Goal: Share content: Share content

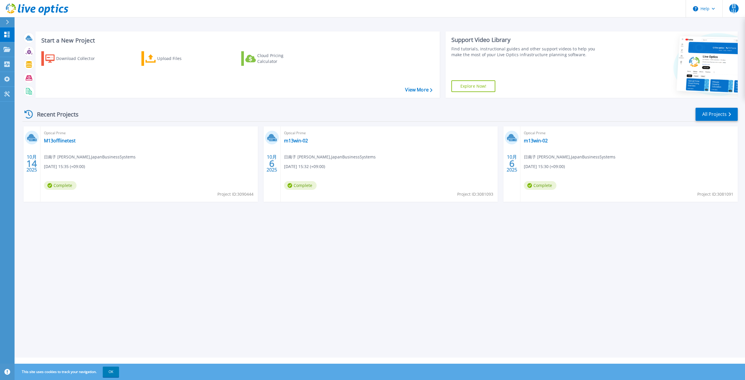
click at [288, 278] on div "Start a New Project Download Collector Upload Files Cloud Pricing Calculator Vi…" at bounding box center [380, 178] width 730 height 357
click at [159, 54] on div "Upload Files" at bounding box center [180, 59] width 47 height 12
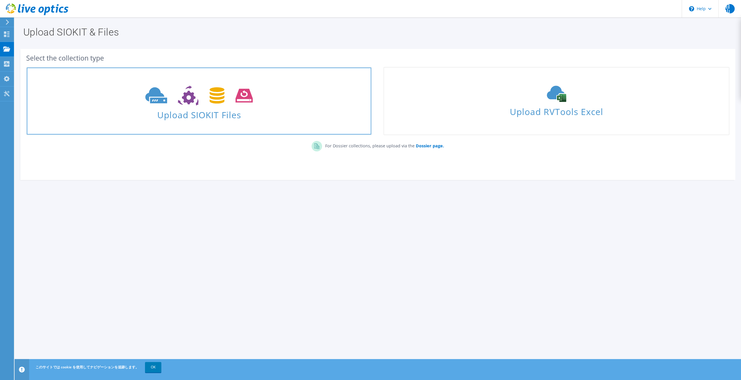
click at [204, 104] on icon at bounding box center [198, 96] width 107 height 20
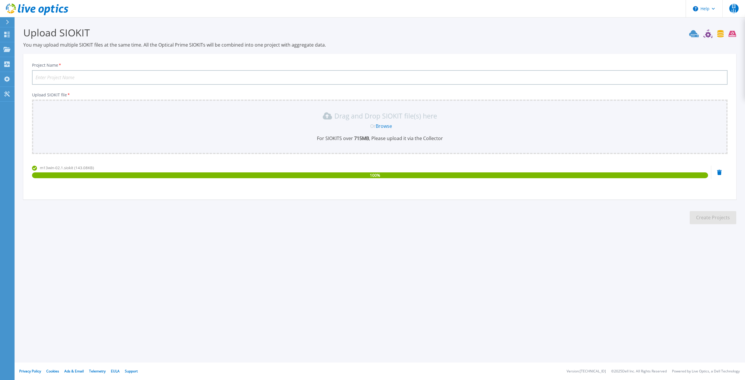
click at [111, 79] on input "Project Name *" at bounding box center [379, 77] width 695 height 15
type input "m13win02-offline-20251015"
click at [205, 264] on div "Help 日山 エンドユーザー 日南子 山﨑 hinako.yamasaki@jbs.com JapanBusinessSystems My Profile …" at bounding box center [372, 190] width 745 height 380
click at [708, 221] on button "Create Projects" at bounding box center [713, 217] width 47 height 13
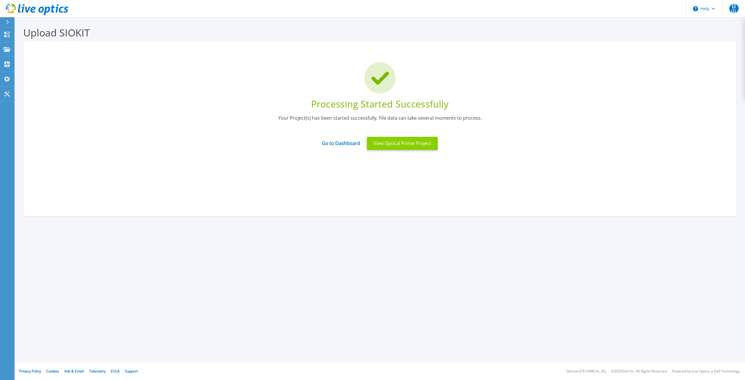
click at [391, 148] on button "View Optical Prime Project" at bounding box center [402, 143] width 71 height 13
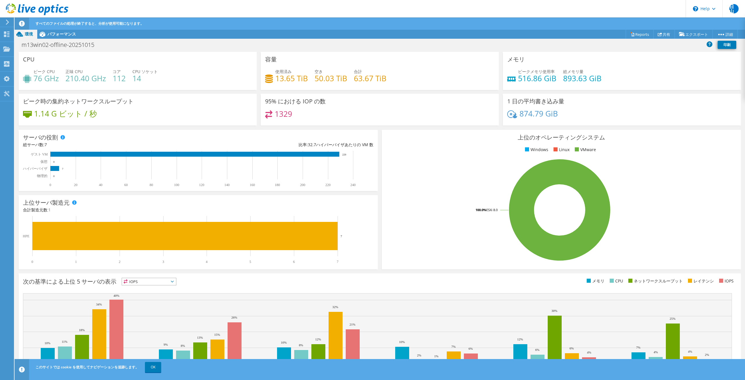
click at [580, 25] on div "すべてのファイルの処理が終了すると、分析が使用可能になります。" at bounding box center [390, 23] width 713 height 12
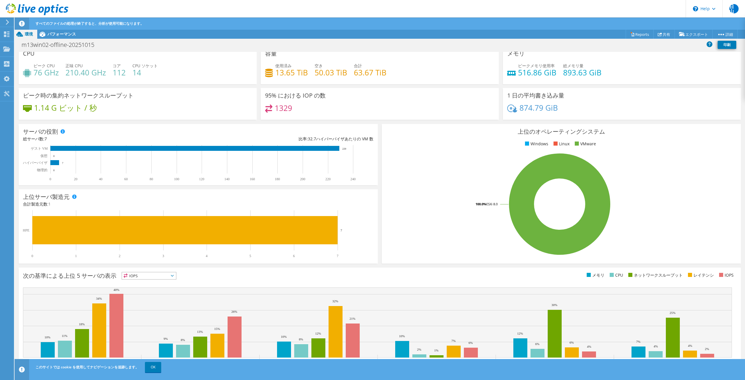
scroll to position [8, 0]
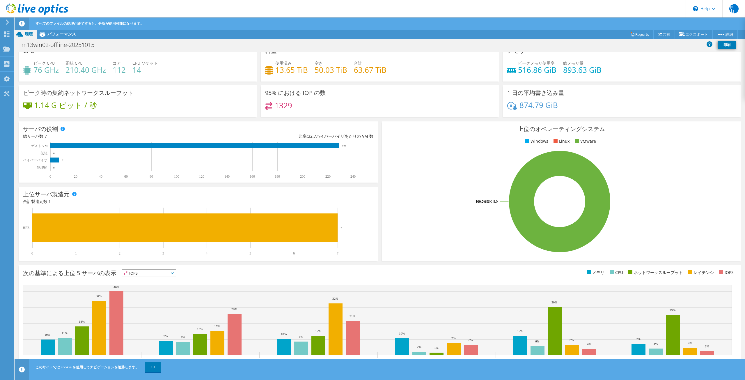
click at [514, 278] on div "次の基準による上位 5 サーバの表示 IOPS IOPS" at bounding box center [380, 274] width 714 height 10
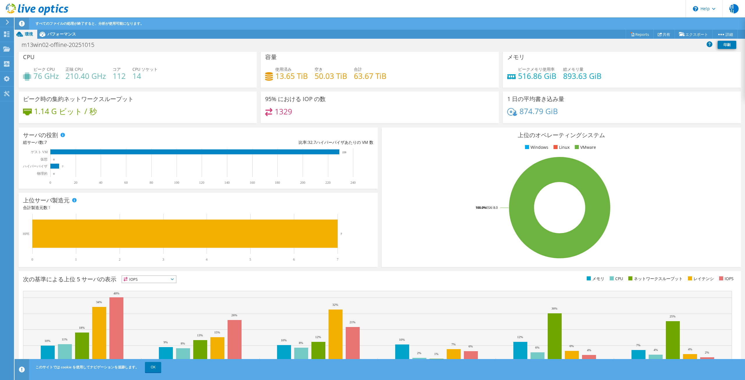
scroll to position [0, 0]
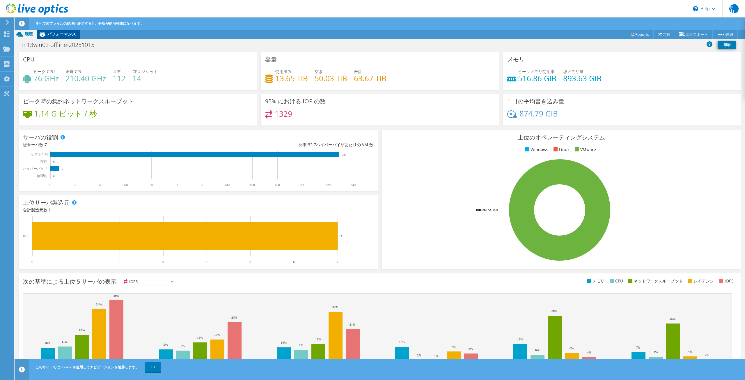
click at [59, 36] on span "パフォーマンス" at bounding box center [61, 34] width 29 height 6
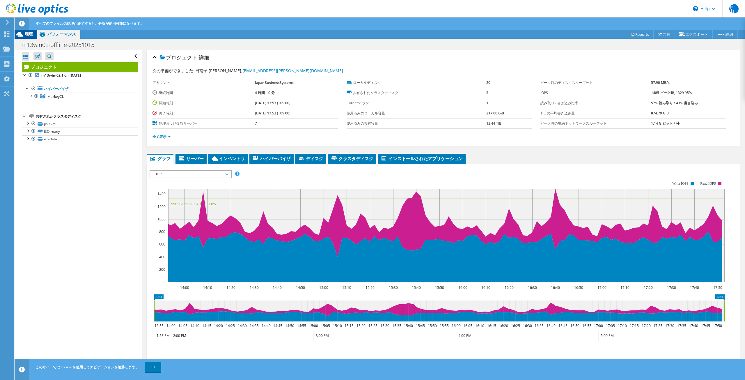
click at [31, 31] on div "環境" at bounding box center [26, 33] width 23 height 9
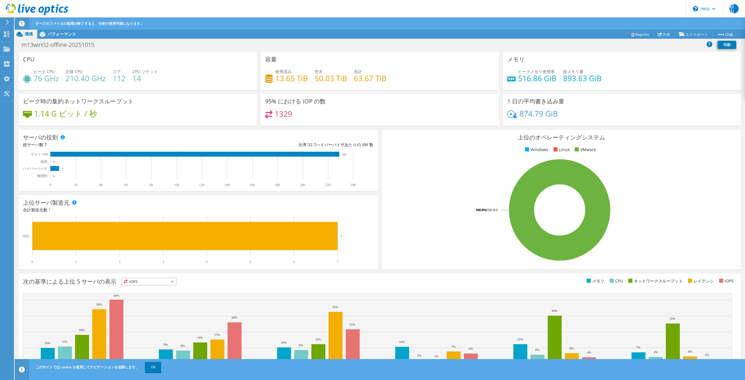
click at [628, 74] on div "ピークメモリ使用率 516.86 GiB 総メモリ量 893.63 GiB" at bounding box center [621, 77] width 229 height 19
click at [697, 32] on link "エクスポート" at bounding box center [694, 34] width 38 height 9
click at [631, 35] on icon at bounding box center [632, 34] width 3 height 3
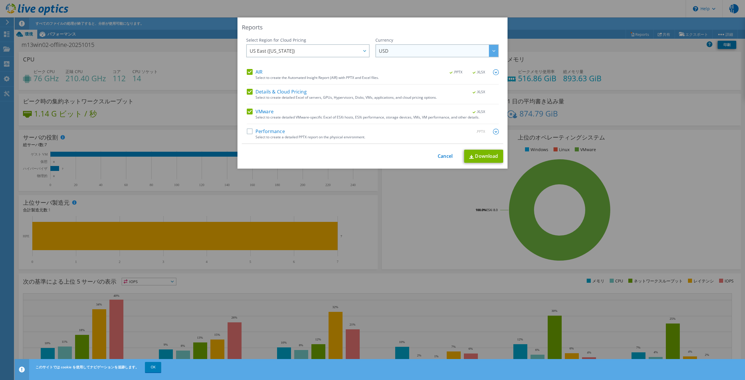
click at [419, 49] on span "USD" at bounding box center [438, 51] width 119 height 12
click at [339, 29] on div "Reports" at bounding box center [372, 27] width 261 height 8
click at [328, 50] on span "US East (Virginia)" at bounding box center [309, 51] width 119 height 12
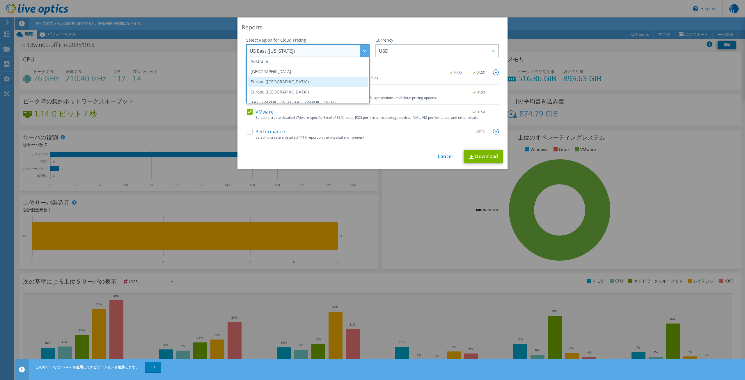
scroll to position [79, 0]
click at [350, 38] on div "Select Region for Cloud Pricing" at bounding box center [307, 40] width 123 height 6
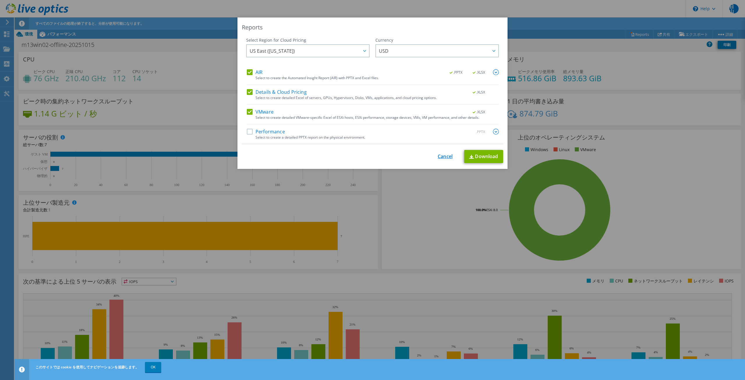
click at [443, 155] on link "Cancel" at bounding box center [445, 157] width 15 height 6
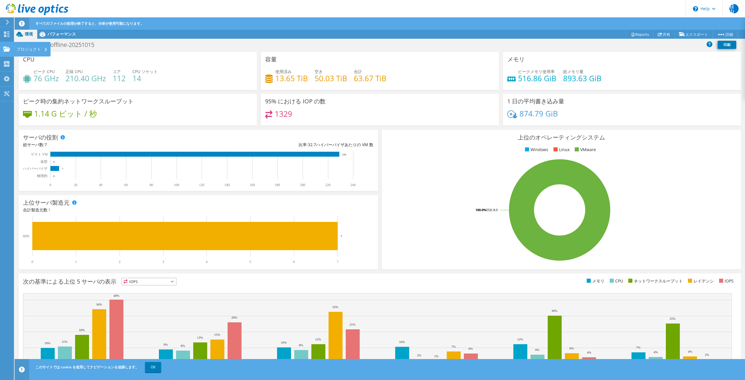
click at [7, 49] on use at bounding box center [6, 48] width 7 height 5
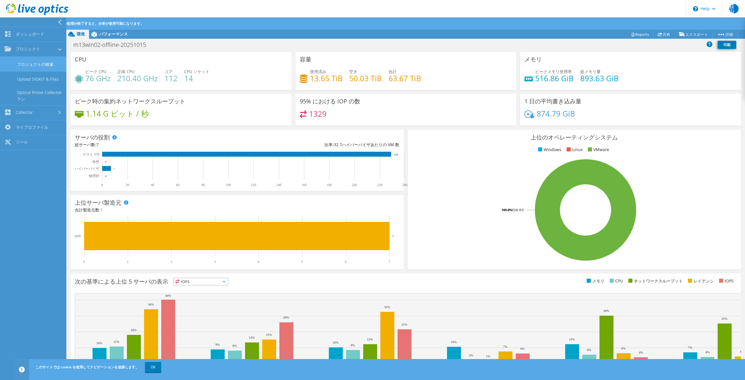
click at [35, 61] on link "プロジェクトの検索" at bounding box center [33, 64] width 66 height 15
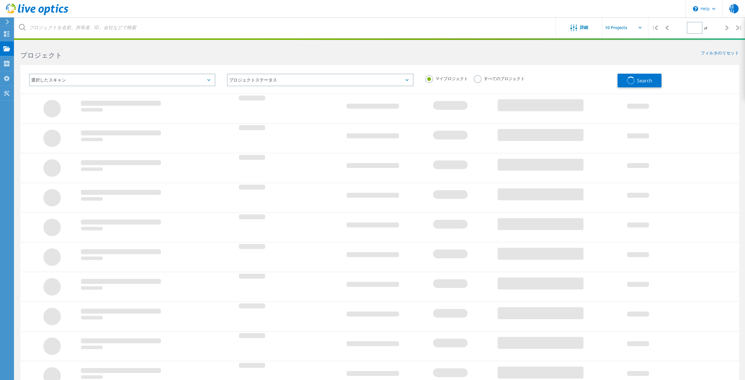
type input "1"
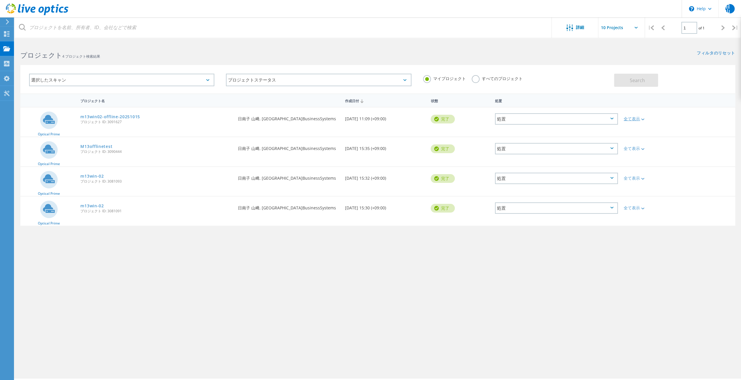
click at [631, 117] on div "全て表示" at bounding box center [648, 119] width 51 height 4
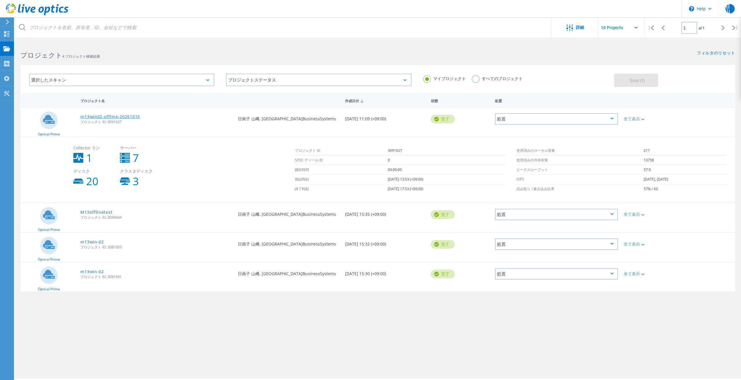
click at [103, 118] on link "m13win02-offline-20251015" at bounding box center [110, 117] width 60 height 4
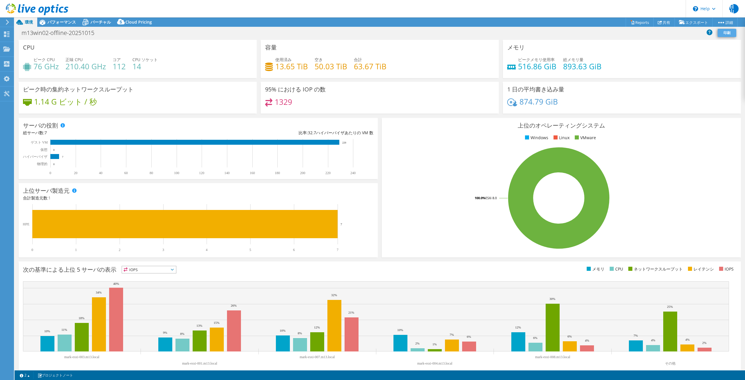
select select "USD"
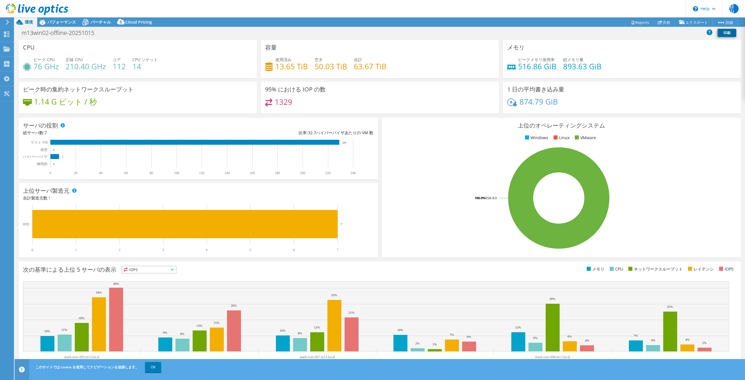
click at [725, 30] on link "印刷" at bounding box center [727, 33] width 19 height 8
click at [663, 22] on link "共有" at bounding box center [664, 22] width 22 height 9
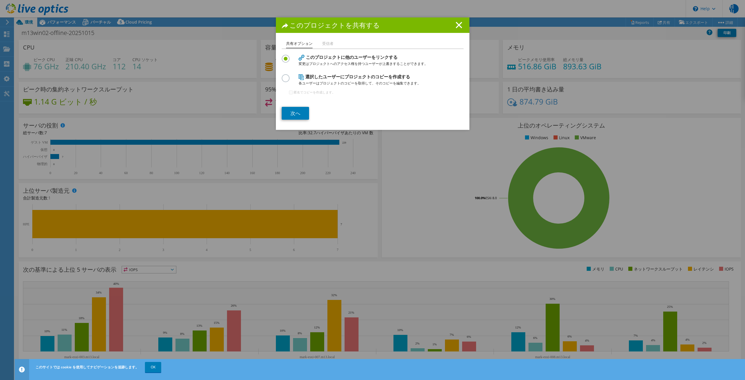
click at [324, 41] on li "受信者" at bounding box center [327, 43] width 11 height 7
click at [457, 25] on line at bounding box center [459, 25] width 6 height 6
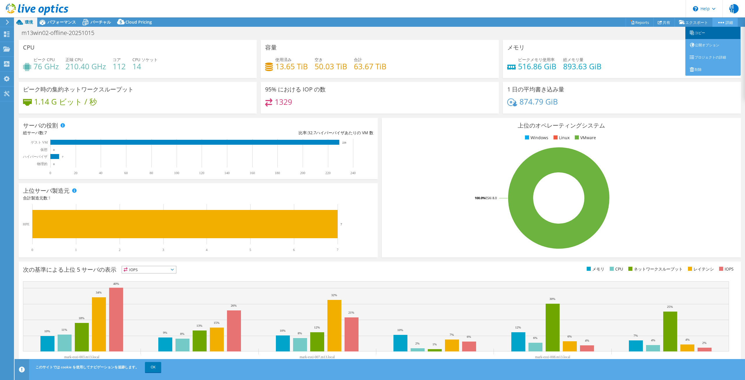
click at [709, 32] on link "コピー" at bounding box center [712, 33] width 55 height 12
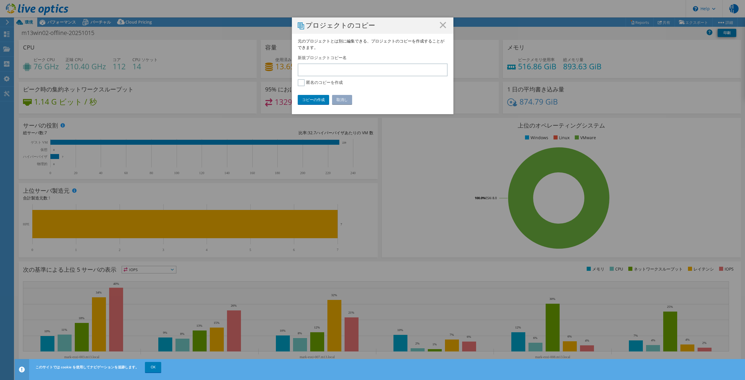
click at [437, 29] on h1 "プロジェクトのコピー" at bounding box center [373, 26] width 150 height 8
click at [440, 24] on line at bounding box center [443, 25] width 6 height 6
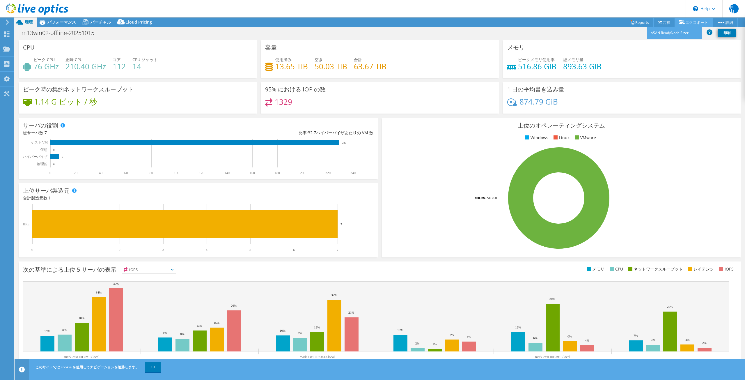
click at [690, 19] on link "エクスポート" at bounding box center [694, 22] width 38 height 9
click at [677, 33] on link "vSAN ReadyNode Sizer" at bounding box center [674, 33] width 55 height 12
click at [640, 25] on link "Reports" at bounding box center [640, 22] width 28 height 9
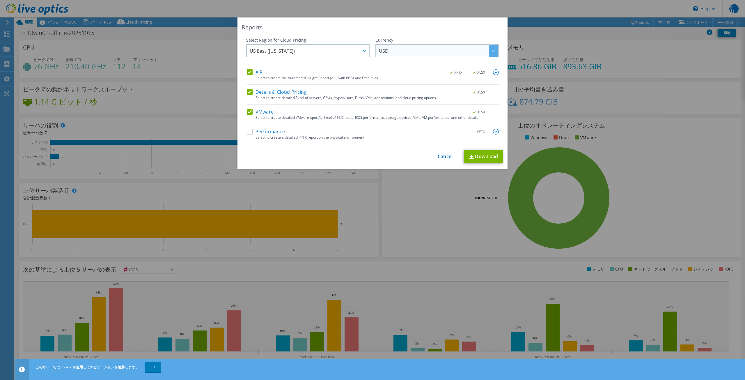
click at [396, 53] on span "USD" at bounding box center [438, 51] width 119 height 12
click at [406, 156] on div "This process may take a while, please wait... Cancel Download" at bounding box center [372, 156] width 261 height 13
click at [415, 51] on span "USD" at bounding box center [438, 51] width 119 height 12
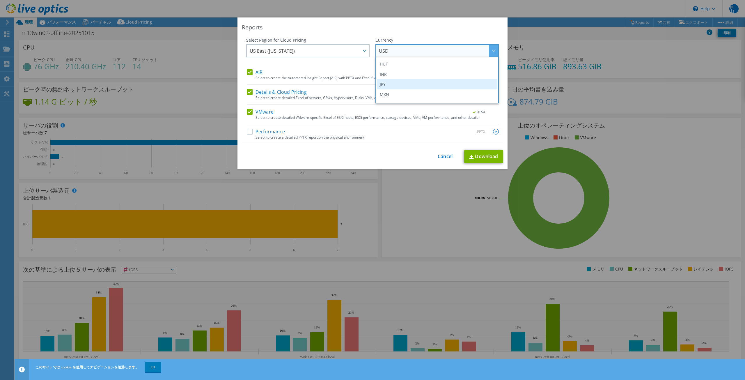
scroll to position [123, 0]
click at [417, 75] on li "JPY" at bounding box center [437, 72] width 120 height 10
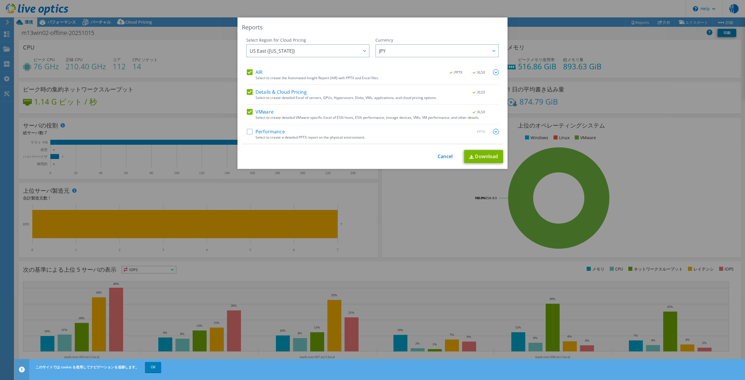
click at [491, 72] on div ".PPTX .XLSX" at bounding box center [471, 72] width 56 height 6
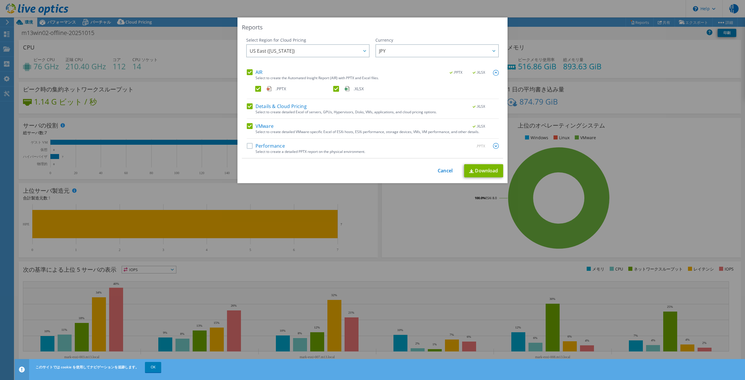
click at [495, 144] on img at bounding box center [496, 146] width 6 height 6
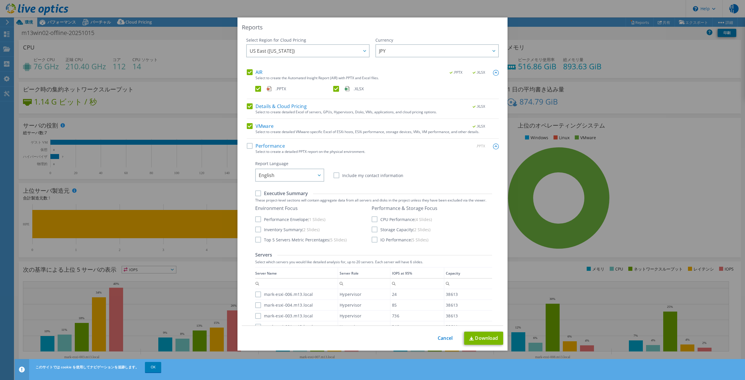
click at [249, 149] on div "Performance .PPTX" at bounding box center [373, 146] width 252 height 7
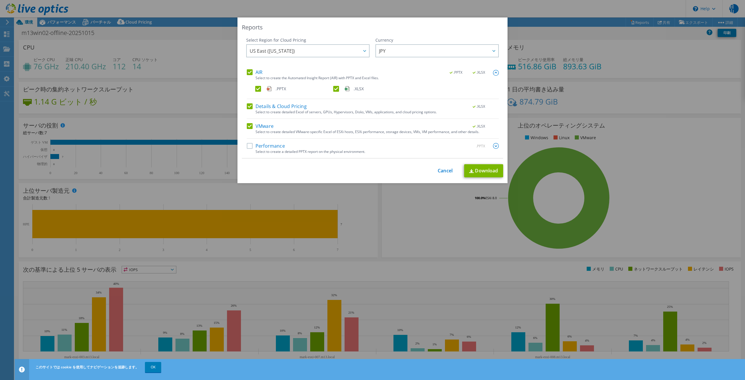
click at [248, 143] on label "Performance" at bounding box center [266, 146] width 38 height 6
click at [0, 0] on input "Performance" at bounding box center [0, 0] width 0 height 0
click at [356, 52] on span "US East (Virginia)" at bounding box center [309, 51] width 119 height 12
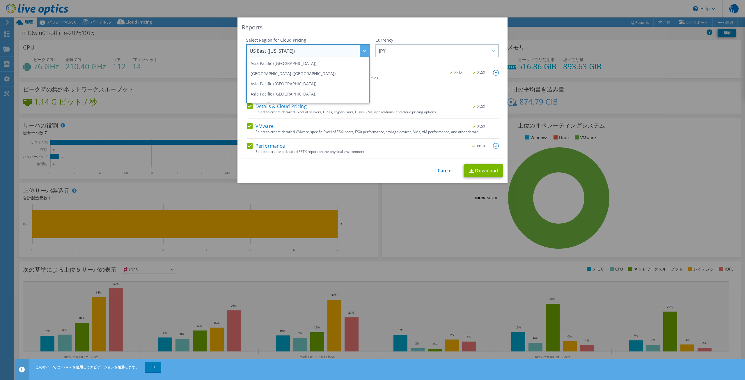
click at [664, 64] on div "Reports Select Region for Cloud Pricing Asia Pacific (Hong Kong) Asia Pacific (…" at bounding box center [372, 189] width 745 height 345
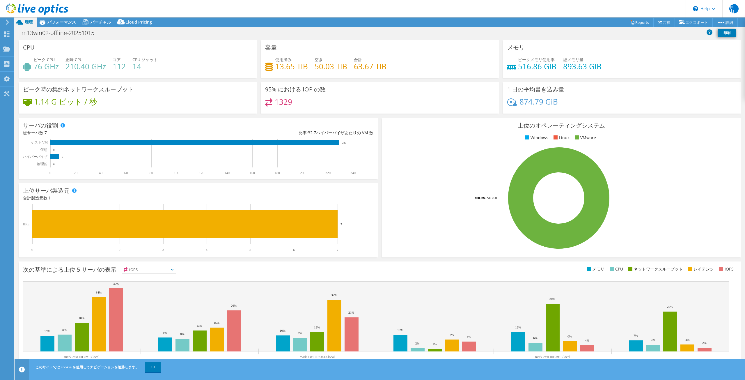
click at [664, 52] on div "メモリ ピークメモリ使用率 516.86 GiB 総メモリ量 893.63 GiB" at bounding box center [622, 59] width 238 height 38
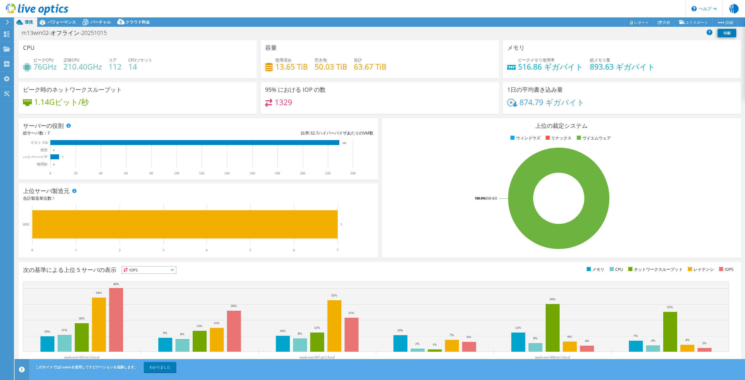
click at [567, 35] on div "m13win02-オフライン-20251015 印刷" at bounding box center [380, 32] width 730 height 11
click at [688, 22] on font "エクスポート" at bounding box center [696, 22] width 23 height 5
click at [677, 30] on link "vSAN ReadyNode サイズ" at bounding box center [674, 33] width 55 height 12
click at [634, 22] on font "レポート" at bounding box center [641, 22] width 15 height 5
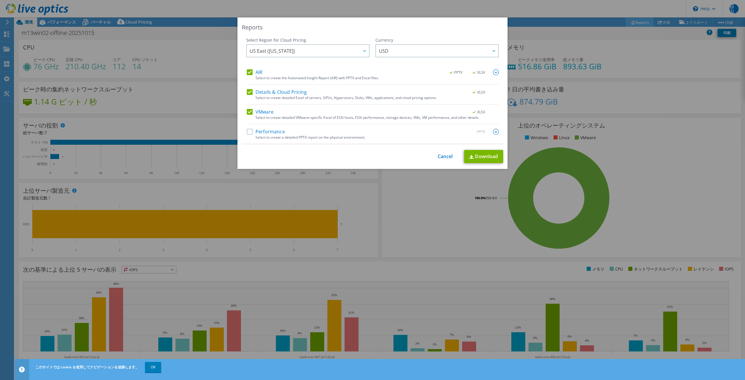
click at [244, 132] on div "Select Region for Cloud Pricing Asia Pacific (Hong Kong) Asia Pacific (Mumbai) …" at bounding box center [372, 90] width 261 height 107
click at [247, 132] on label "Performance" at bounding box center [266, 132] width 38 height 6
click at [0, 0] on input "Performance" at bounding box center [0, 0] width 0 height 0
click at [333, 55] on span "US East (Virginia)" at bounding box center [309, 51] width 119 height 12
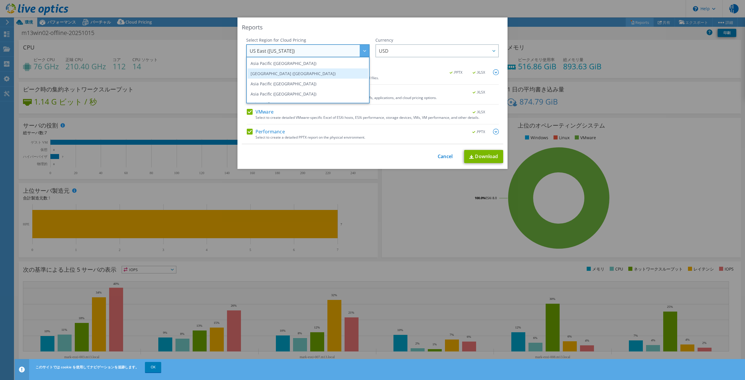
scroll to position [29, 0]
click at [340, 77] on li "Asia Pacific (Tokyo)" at bounding box center [308, 75] width 120 height 10
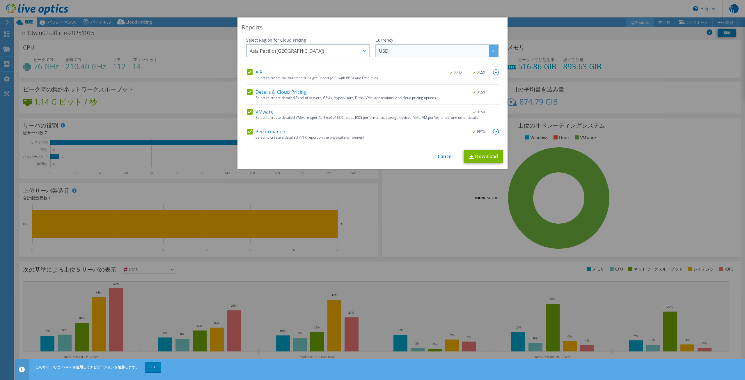
click at [401, 54] on span "USD" at bounding box center [438, 51] width 119 height 12
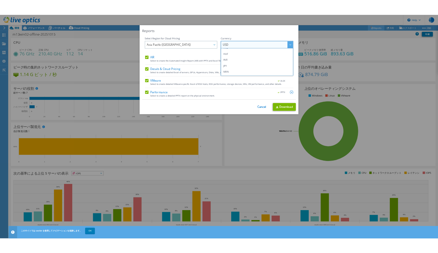
scroll to position [116, 0]
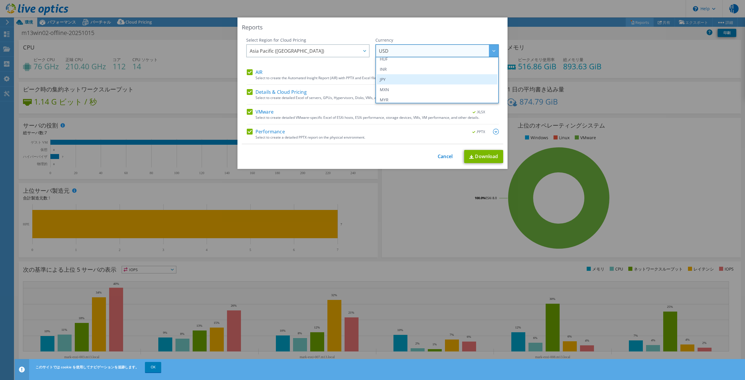
click at [398, 81] on li "JPY" at bounding box center [437, 79] width 120 height 10
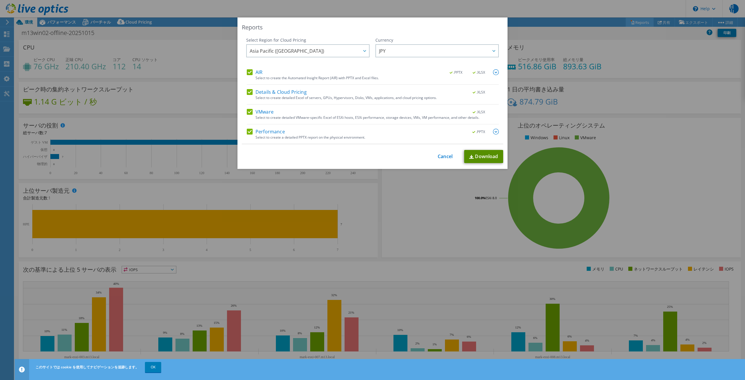
click at [472, 154] on link "Download" at bounding box center [483, 156] width 39 height 13
click at [445, 156] on link "Cancel" at bounding box center [445, 157] width 15 height 6
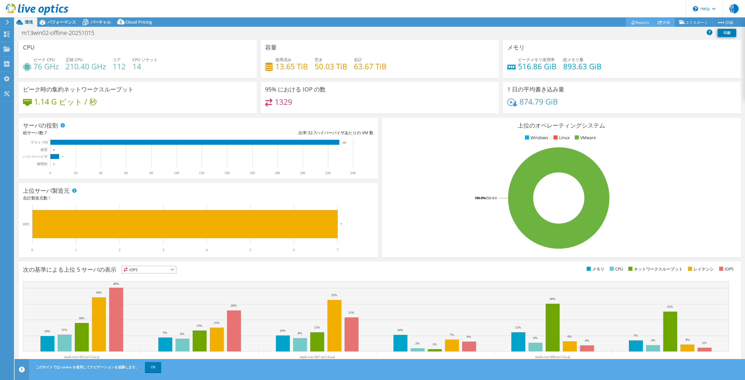
click at [653, 22] on link "共有" at bounding box center [664, 22] width 22 height 9
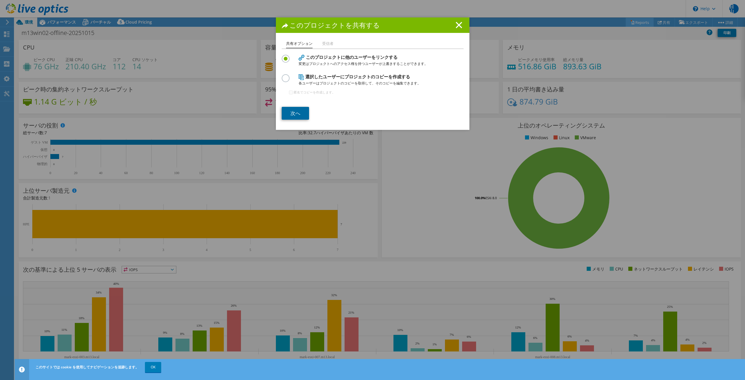
click at [300, 117] on link "次へ" at bounding box center [295, 113] width 27 height 13
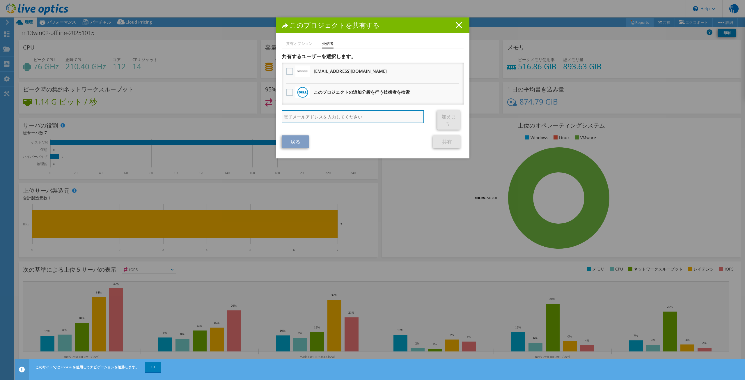
click at [315, 122] on input "search" at bounding box center [353, 116] width 143 height 13
click at [353, 117] on input "search" at bounding box center [353, 116] width 143 height 13
paste input "kunimasa.nonaka@jbs.com"
type input "kunimasa.nonaka@jbs.com"
click at [444, 120] on link "加えます" at bounding box center [448, 119] width 23 height 19
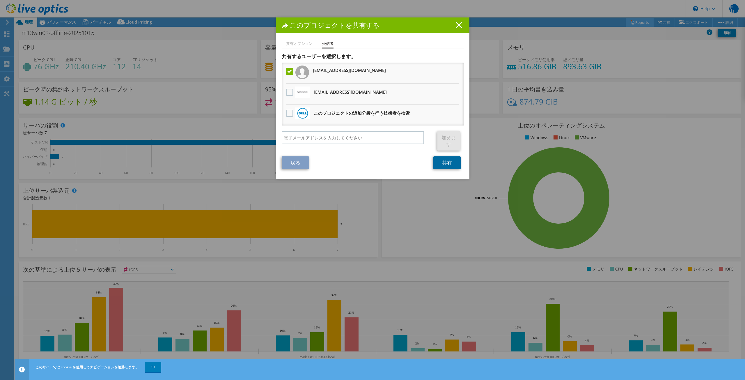
click at [440, 165] on link "共有" at bounding box center [446, 162] width 27 height 13
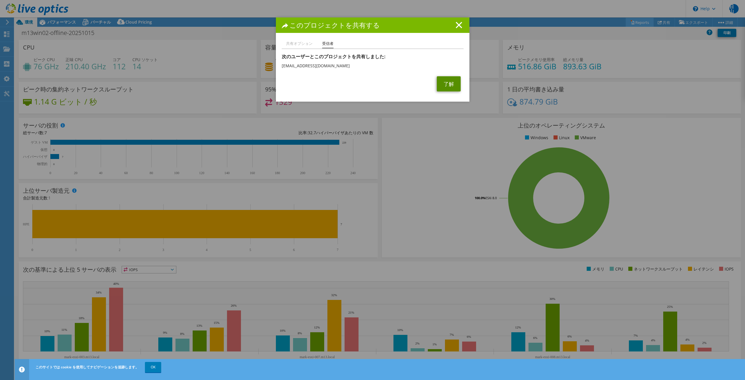
click at [450, 83] on link "了解" at bounding box center [449, 83] width 24 height 15
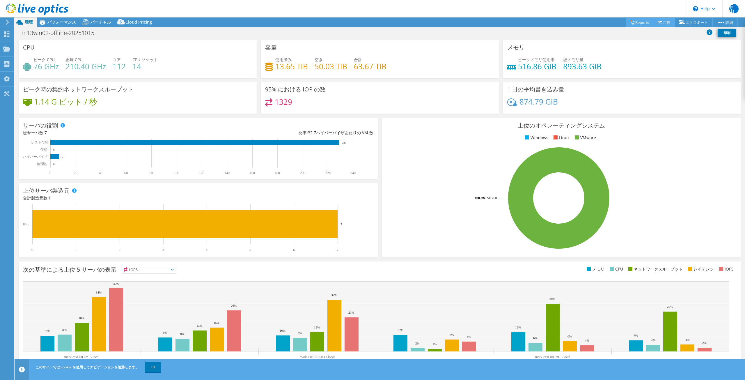
click at [659, 22] on link "共有" at bounding box center [664, 22] width 22 height 9
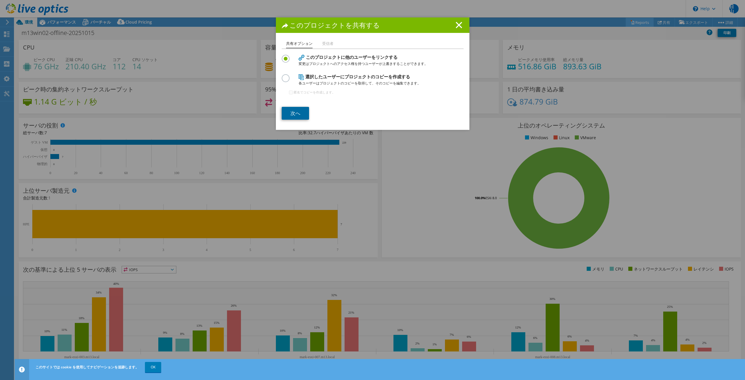
click at [306, 111] on link "次へ" at bounding box center [295, 113] width 27 height 13
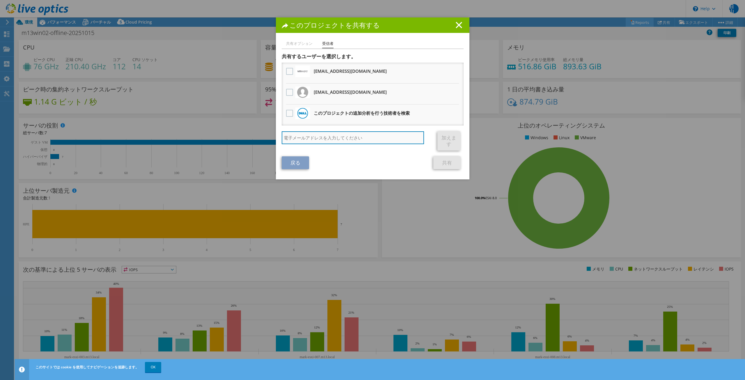
click at [347, 138] on input "search" at bounding box center [353, 137] width 143 height 13
type input "た"
drag, startPoint x: 337, startPoint y: 140, endPoint x: 373, endPoint y: 152, distance: 38.2
click at [337, 140] on input "search" at bounding box center [353, 137] width 143 height 13
paste input "kotaro-takahashi@jbs.com"
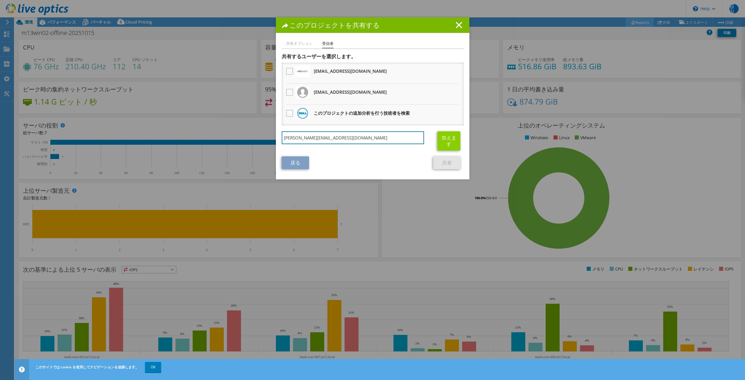
type input "kotaro-takahashi@jbs.com"
click at [453, 141] on link "加えます" at bounding box center [448, 140] width 23 height 19
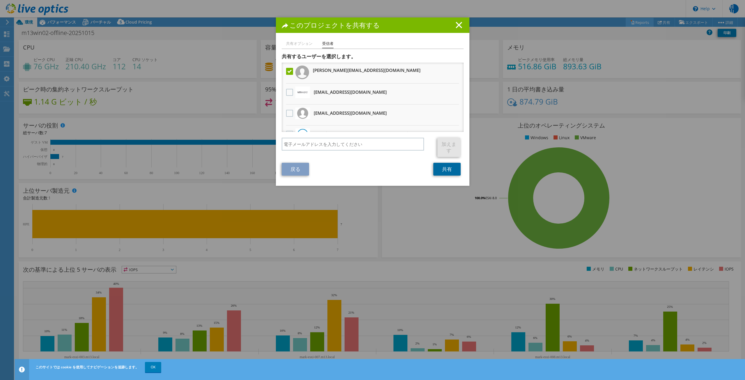
click at [442, 168] on link "共有" at bounding box center [446, 169] width 27 height 13
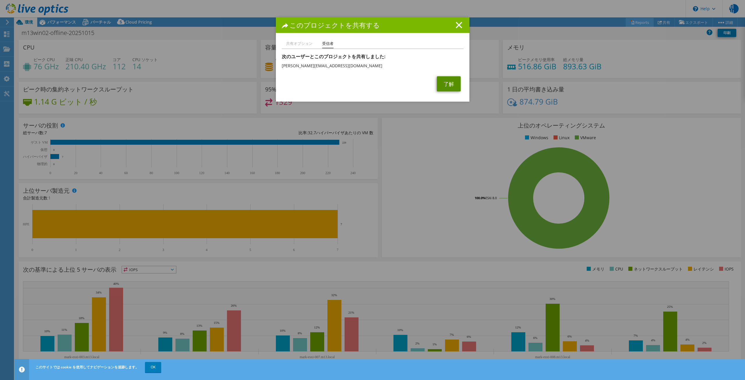
click at [446, 90] on link "了解" at bounding box center [449, 83] width 24 height 15
